Goal: Transaction & Acquisition: Purchase product/service

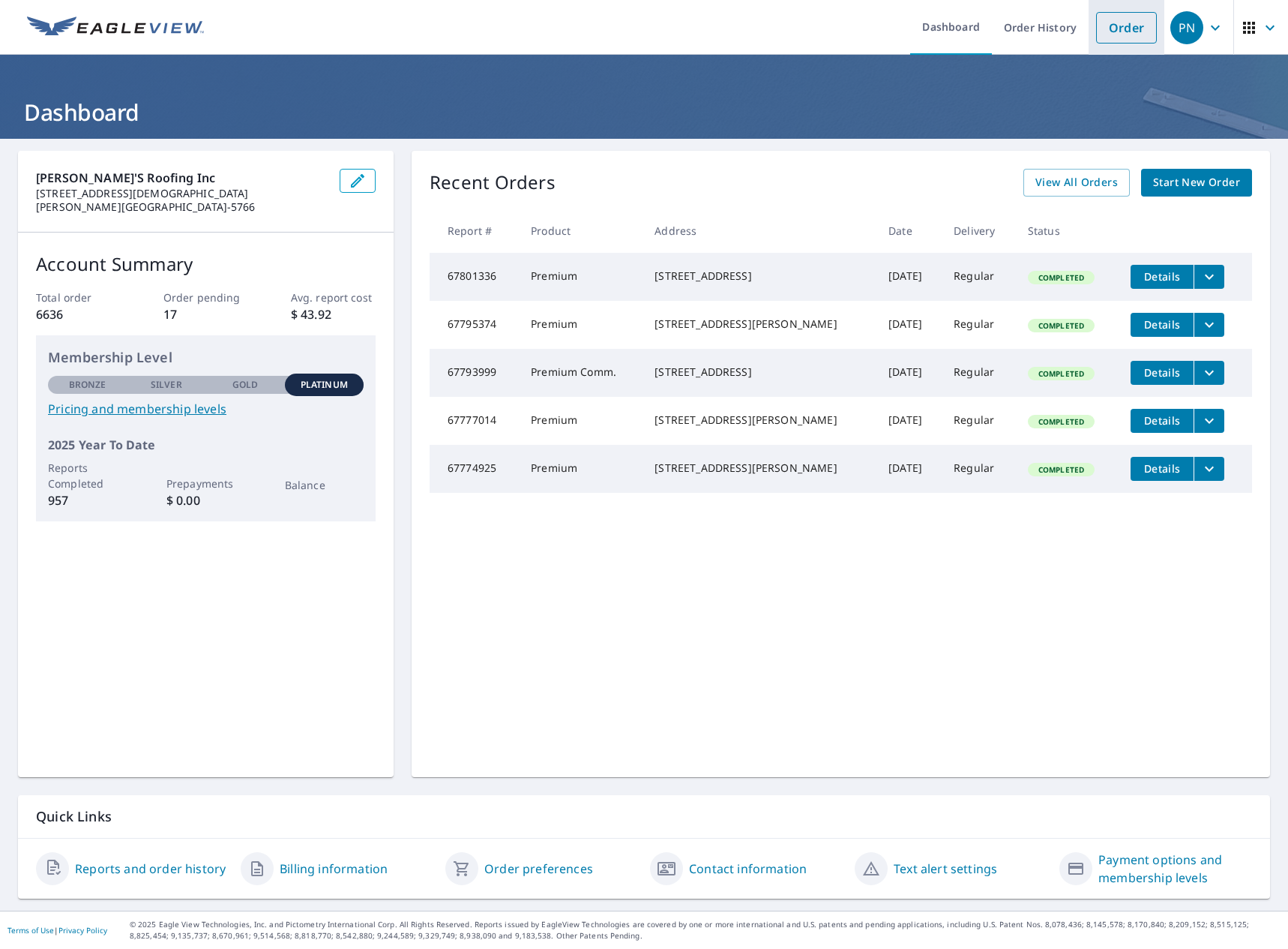
click at [1096, 29] on link "Order" at bounding box center [1127, 27] width 61 height 31
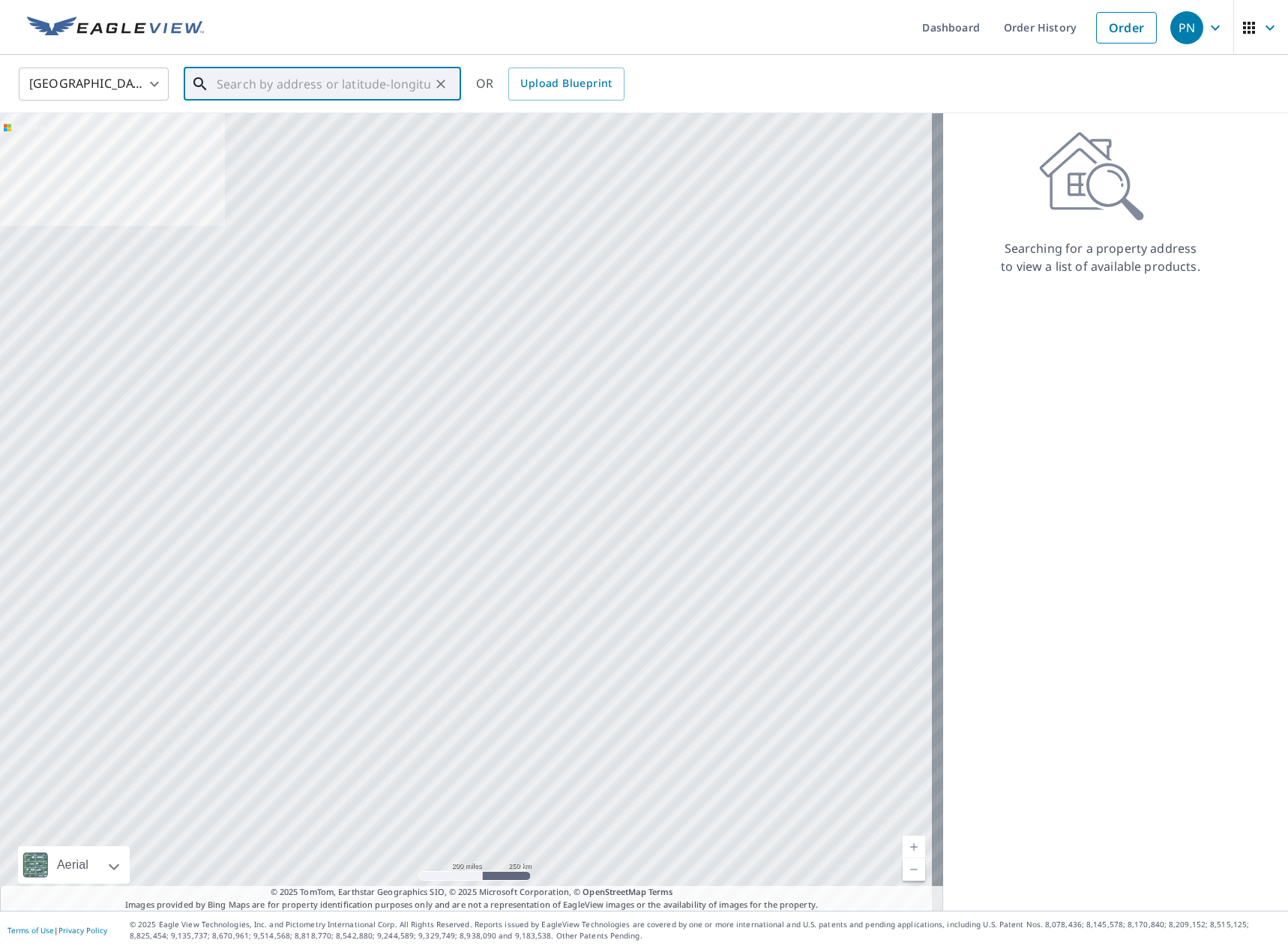
click at [326, 100] on div "​" at bounding box center [322, 84] width 277 height 33
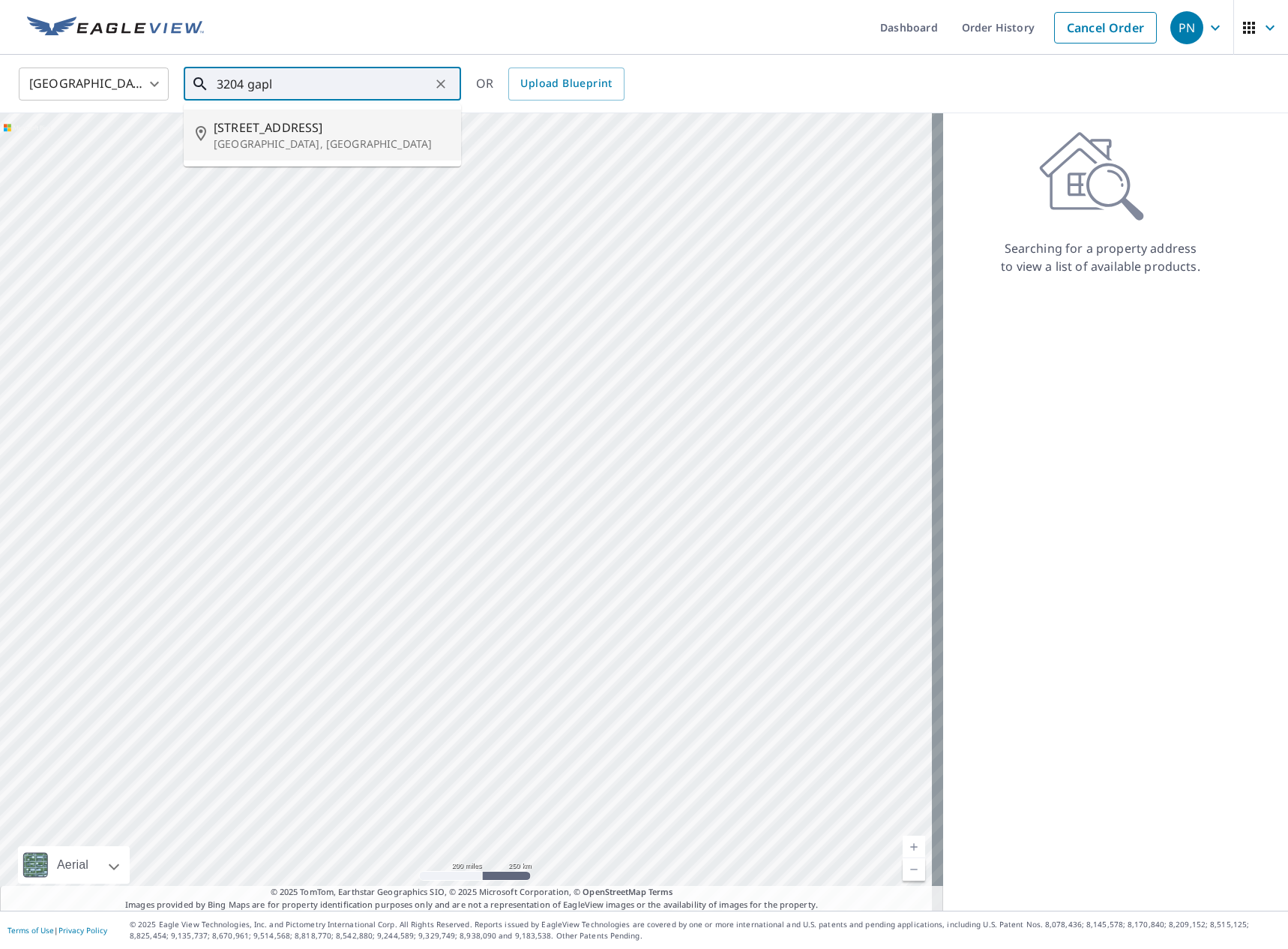
click at [352, 122] on span "[STREET_ADDRESS]" at bounding box center [331, 127] width 235 height 18
type input "[STREET_ADDRESS]"
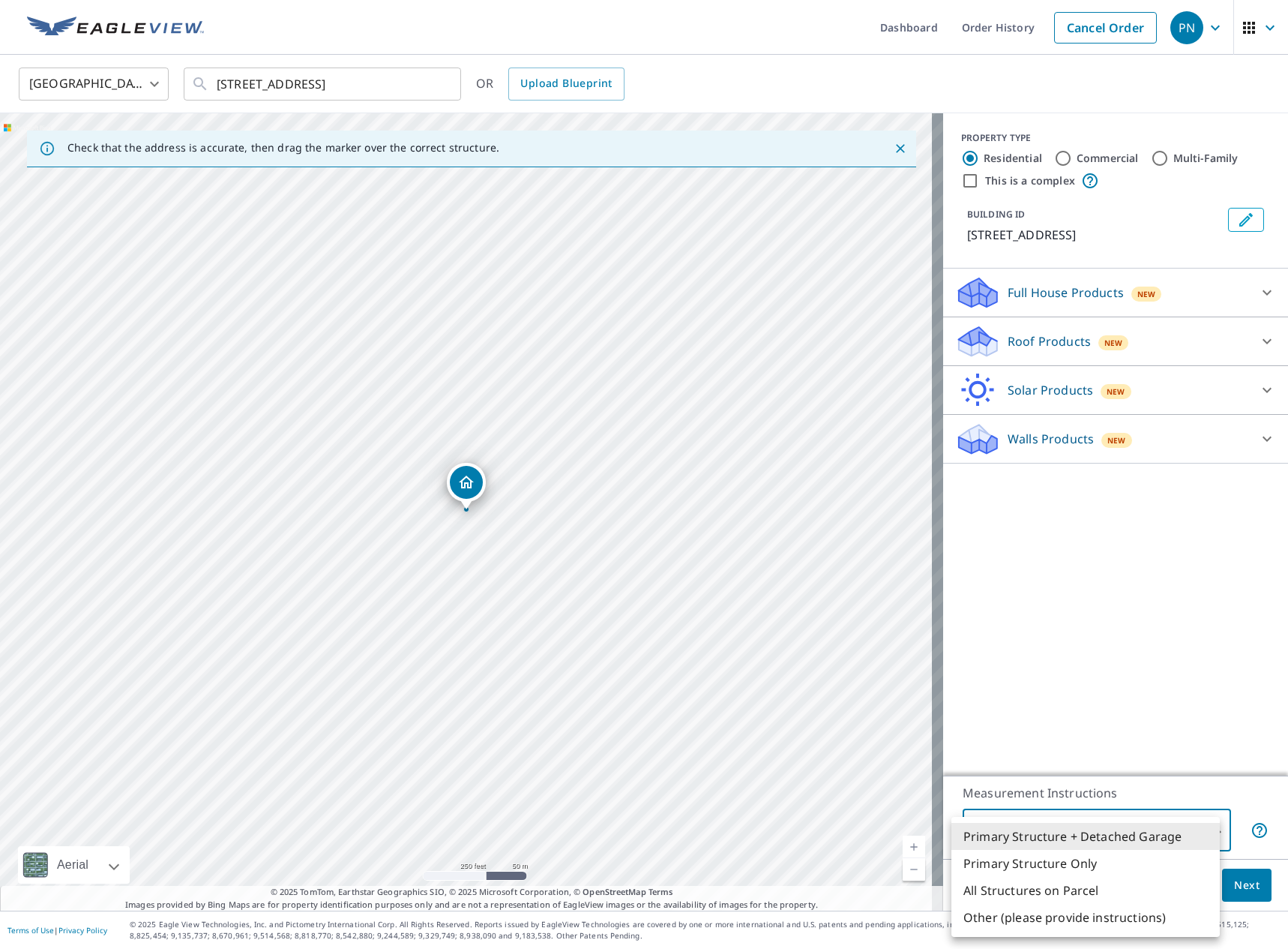
click at [1096, 824] on body "PN PN Dashboard Order History Cancel Order PN [GEOGRAPHIC_DATA] [GEOGRAPHIC_DAT…" at bounding box center [644, 474] width 1288 height 949
click at [1073, 866] on li "Primary Structure Only" at bounding box center [1085, 863] width 268 height 27
type input "2"
click at [1173, 339] on div "Roof Products New" at bounding box center [1102, 342] width 294 height 36
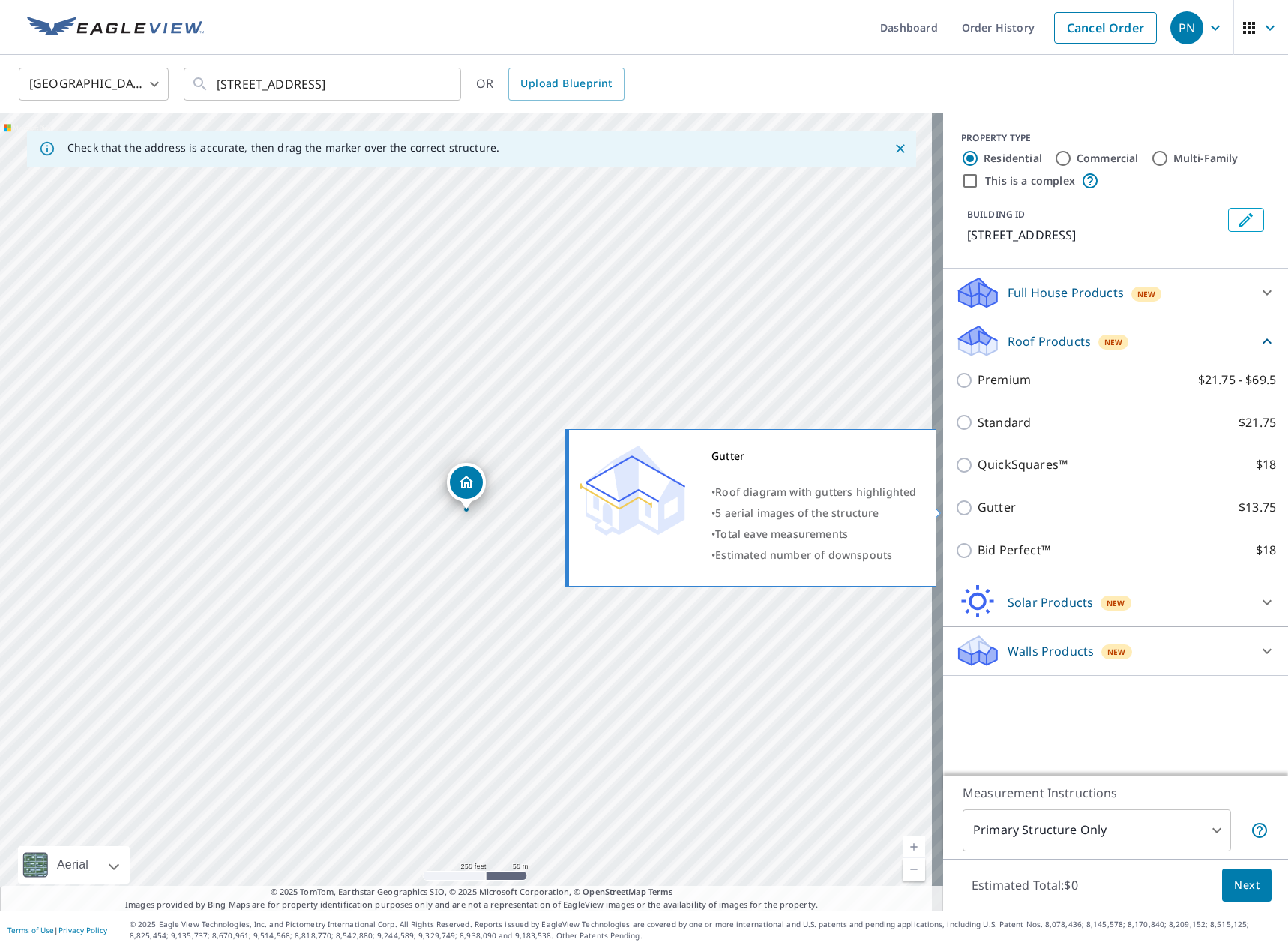
click at [979, 511] on p "Gutter" at bounding box center [997, 507] width 38 height 19
click at [978, 511] on input "Gutter $13.75" at bounding box center [966, 508] width 22 height 18
checkbox input "true"
type input "1"
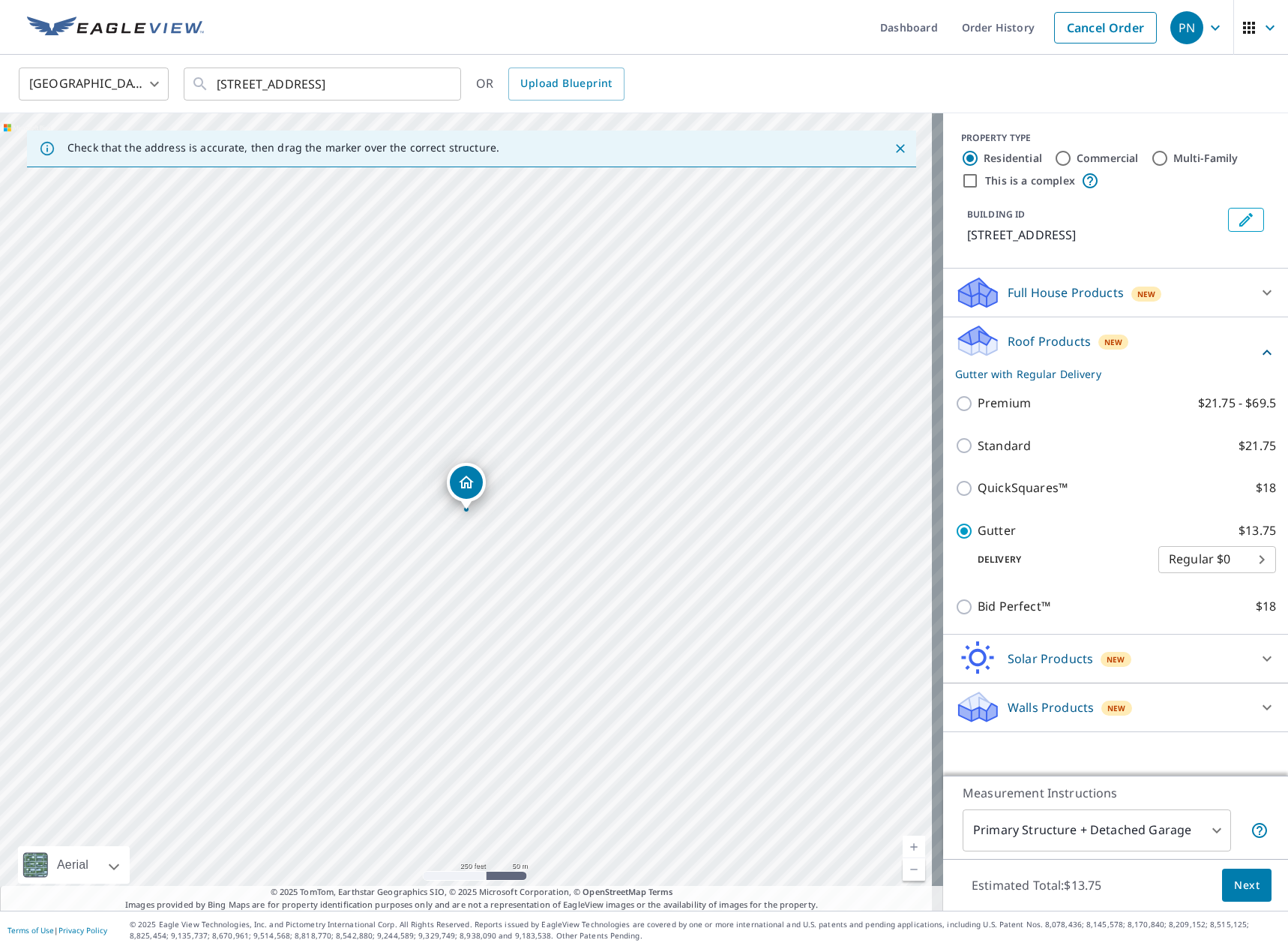
click at [1238, 894] on button "Next" at bounding box center [1247, 886] width 50 height 34
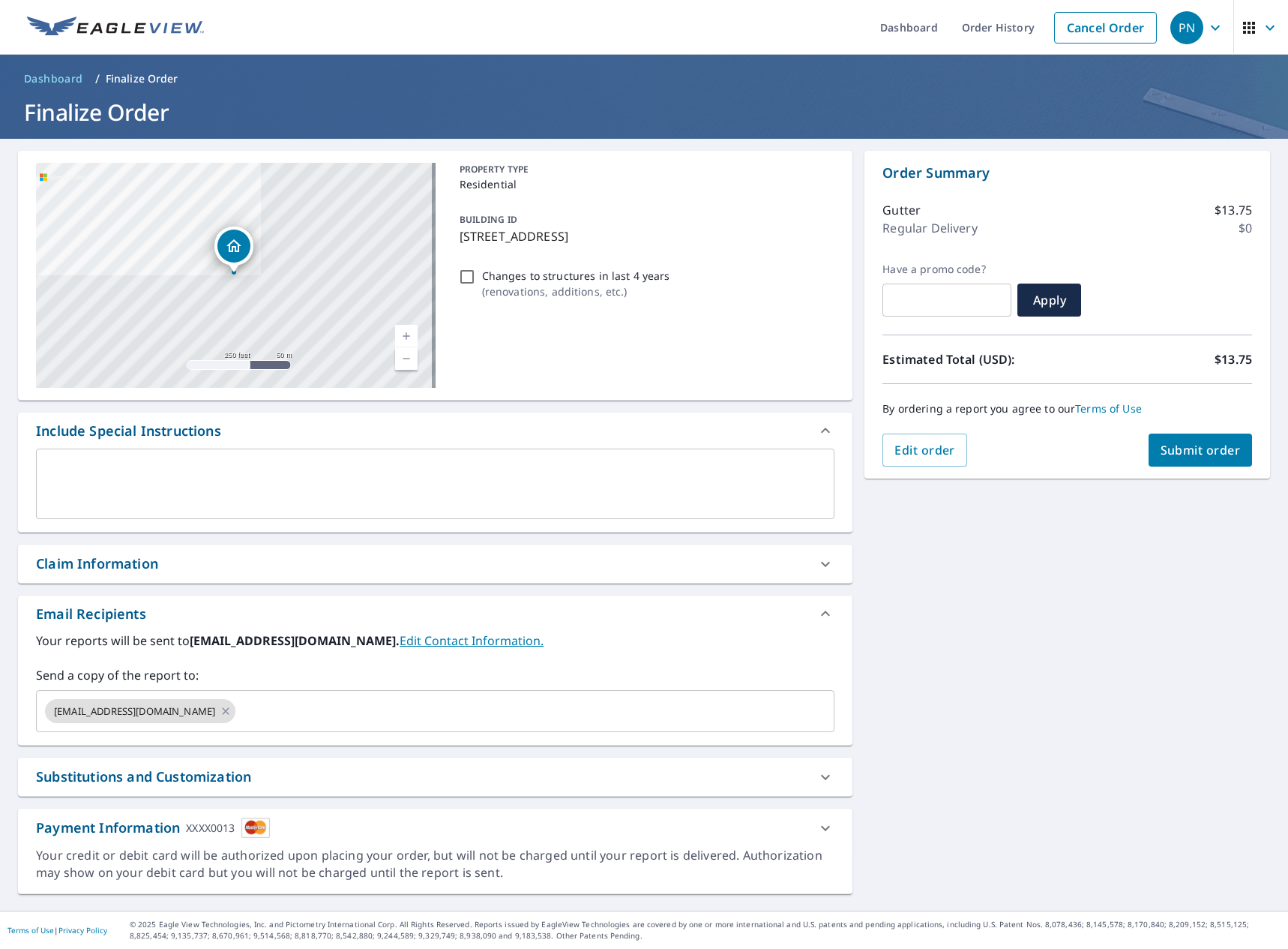
click at [1171, 456] on span "Submit order" at bounding box center [1201, 450] width 80 height 17
